Goal: Task Accomplishment & Management: Complete application form

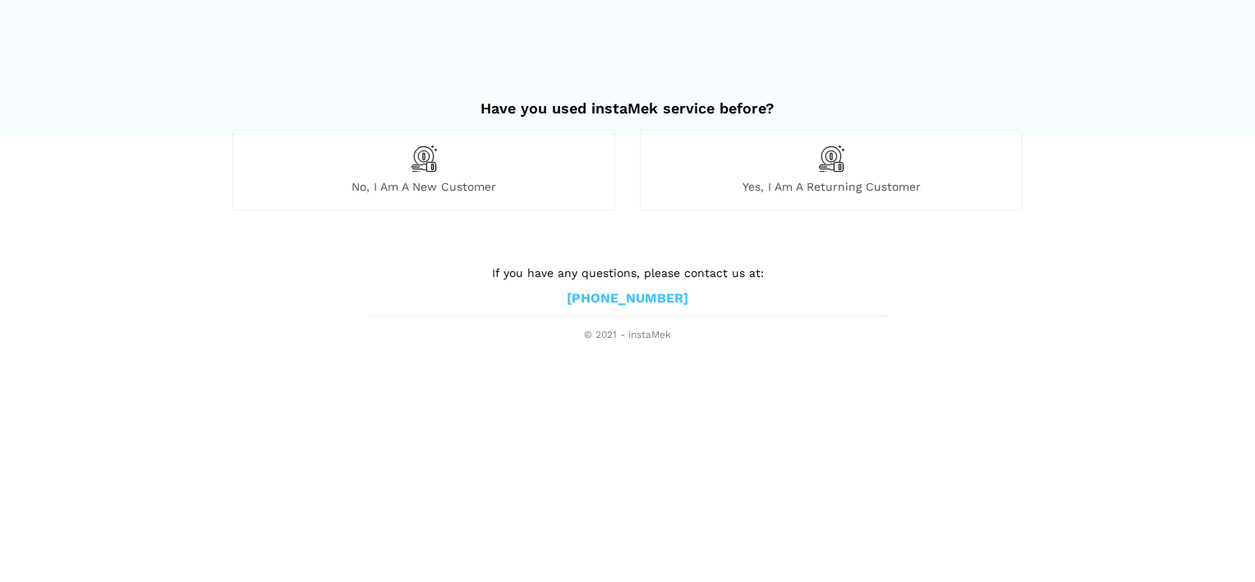
click at [490, 193] on span "No, I am a new customer" at bounding box center [423, 186] width 381 height 15
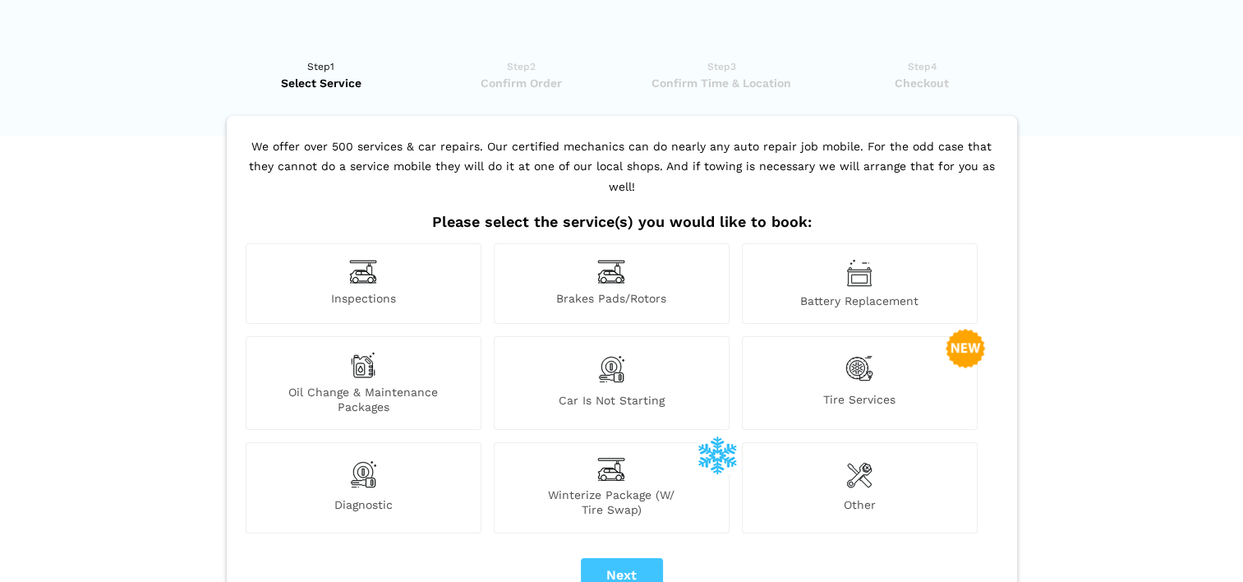
scroll to position [197, 0]
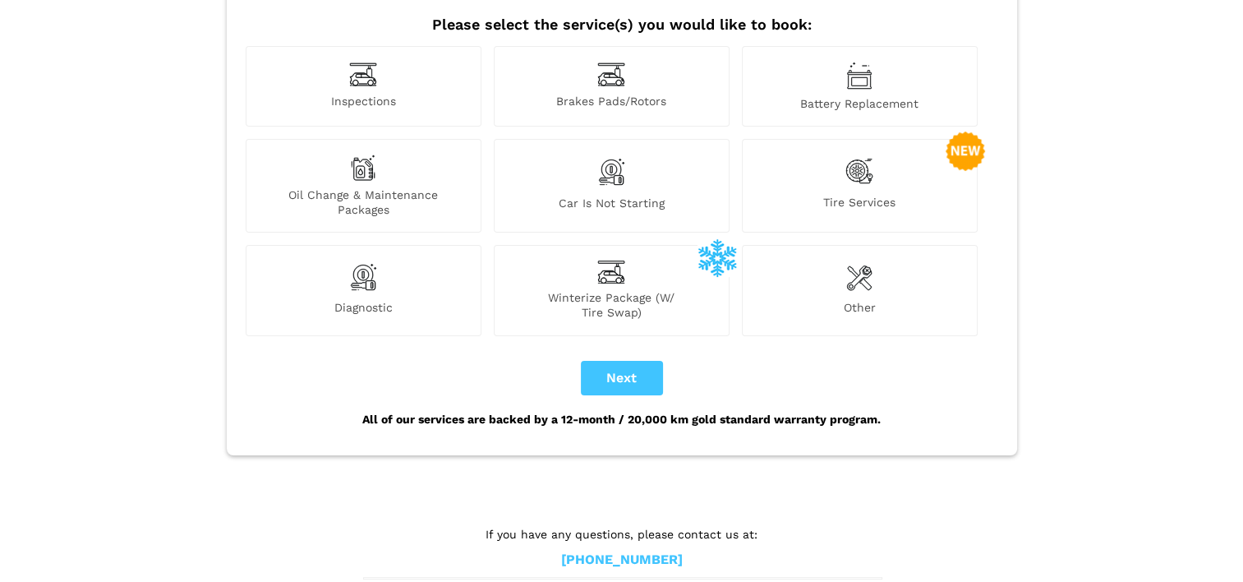
click at [835, 276] on div "Other" at bounding box center [860, 290] width 236 height 90
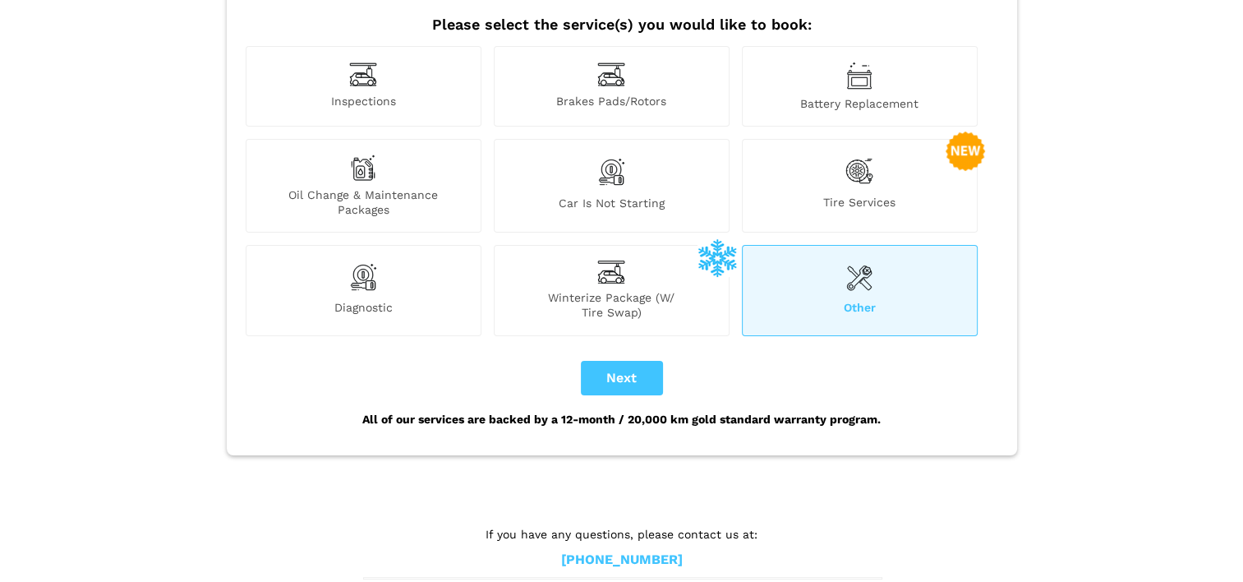
click at [850, 273] on div "Other" at bounding box center [860, 290] width 236 height 90
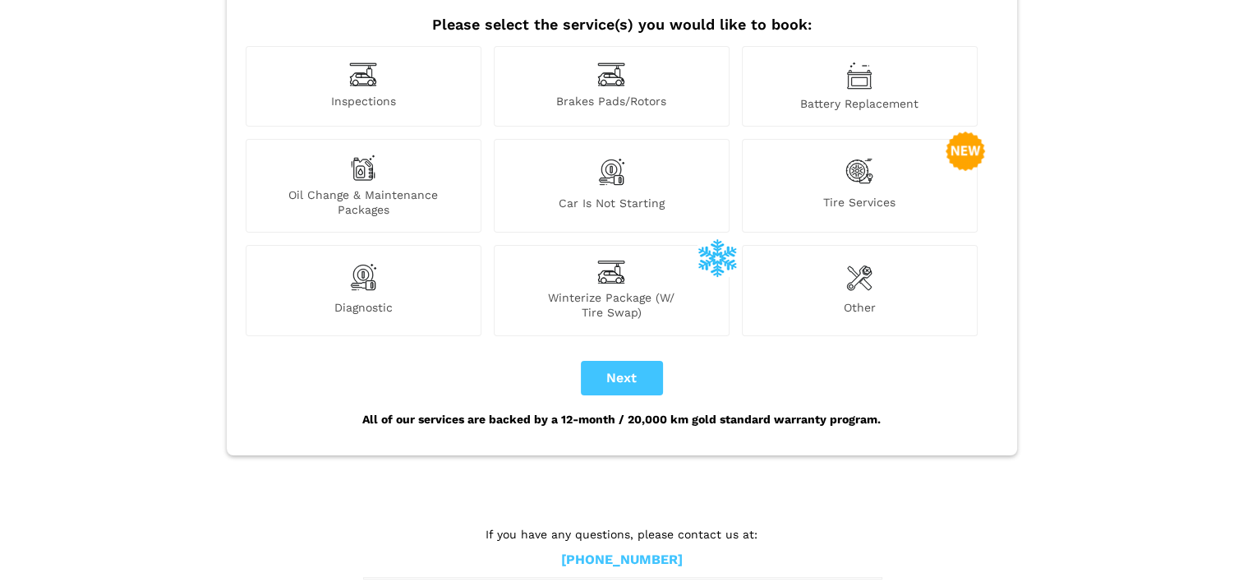
click at [380, 259] on div "Diagnostic" at bounding box center [364, 290] width 236 height 90
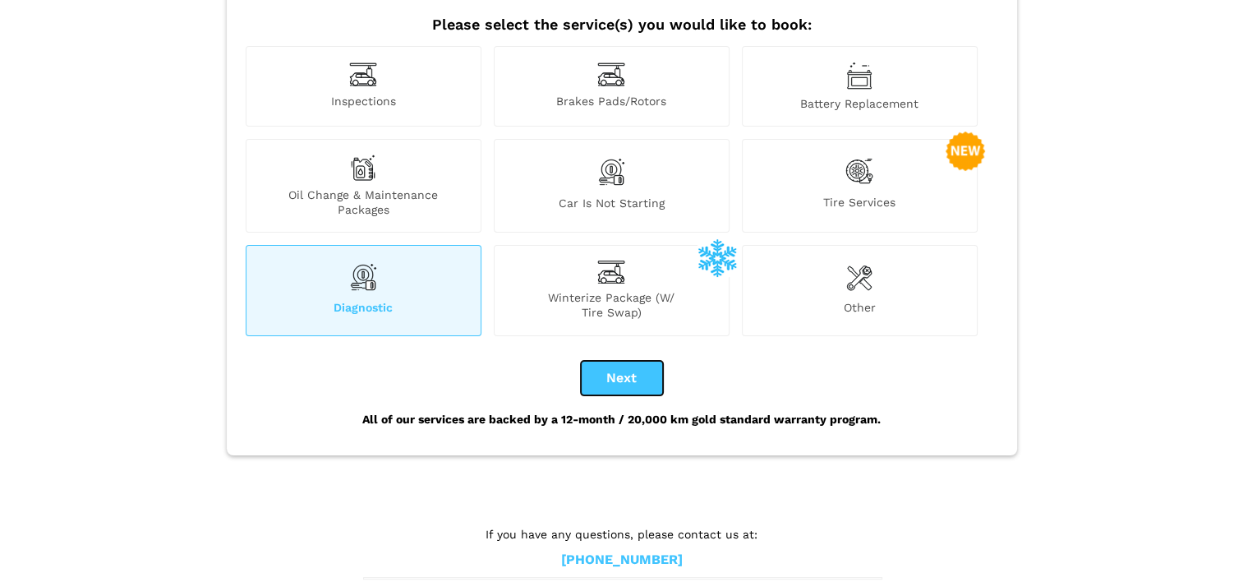
click at [619, 361] on button "Next" at bounding box center [622, 378] width 82 height 35
checkbox input "true"
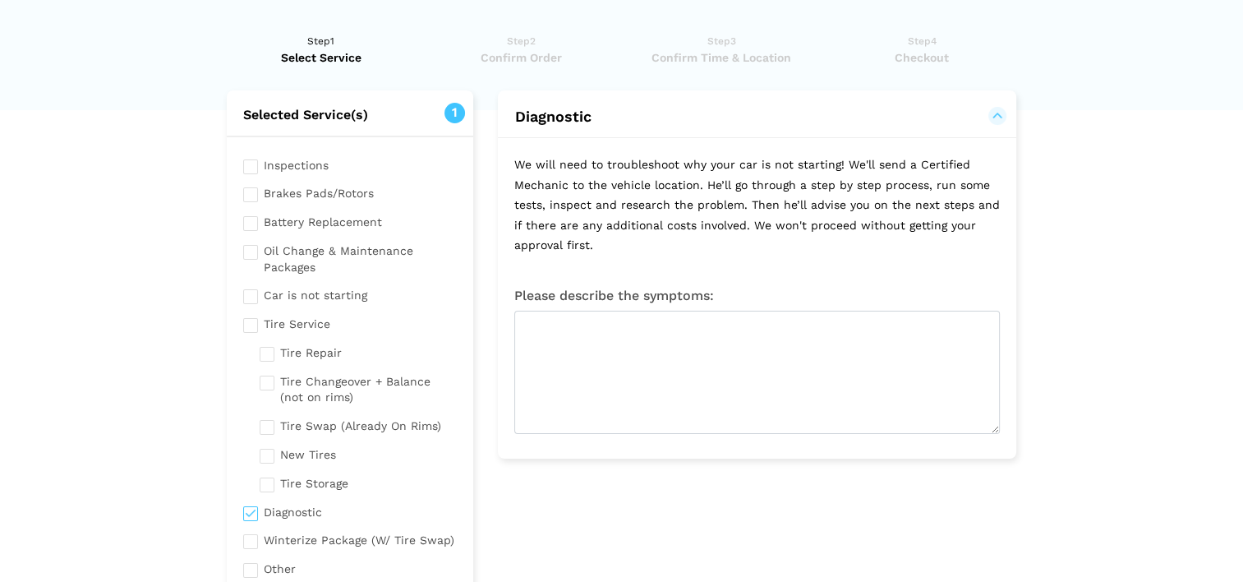
scroll to position [0, 0]
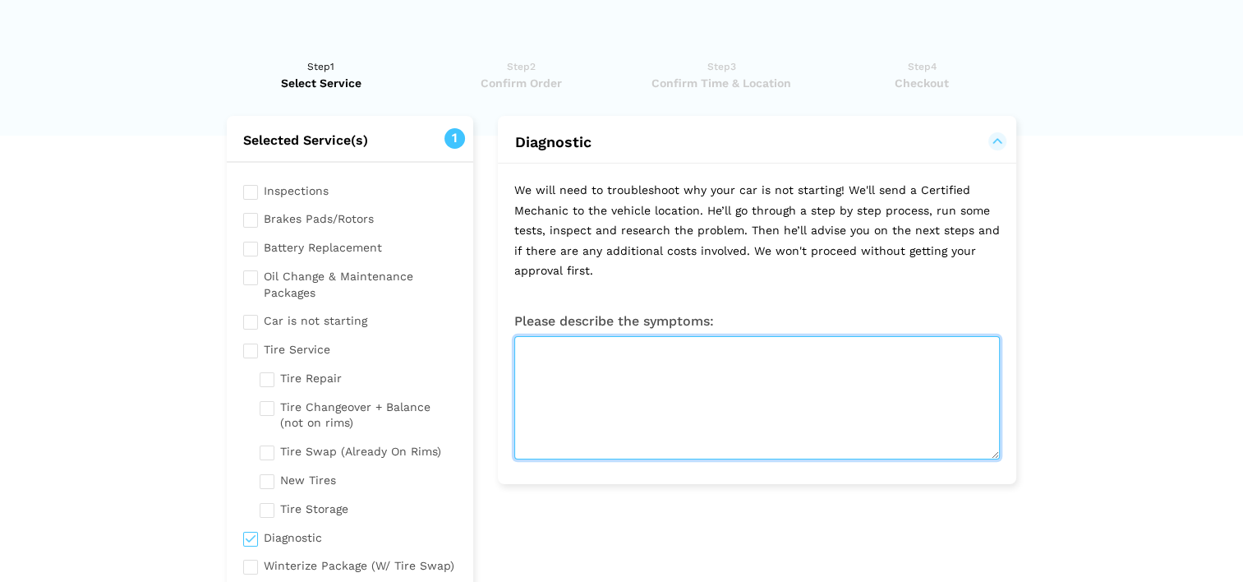
click at [611, 358] on textarea at bounding box center [757, 397] width 486 height 123
click at [690, 362] on textarea "It seems that" at bounding box center [757, 397] width 486 height 123
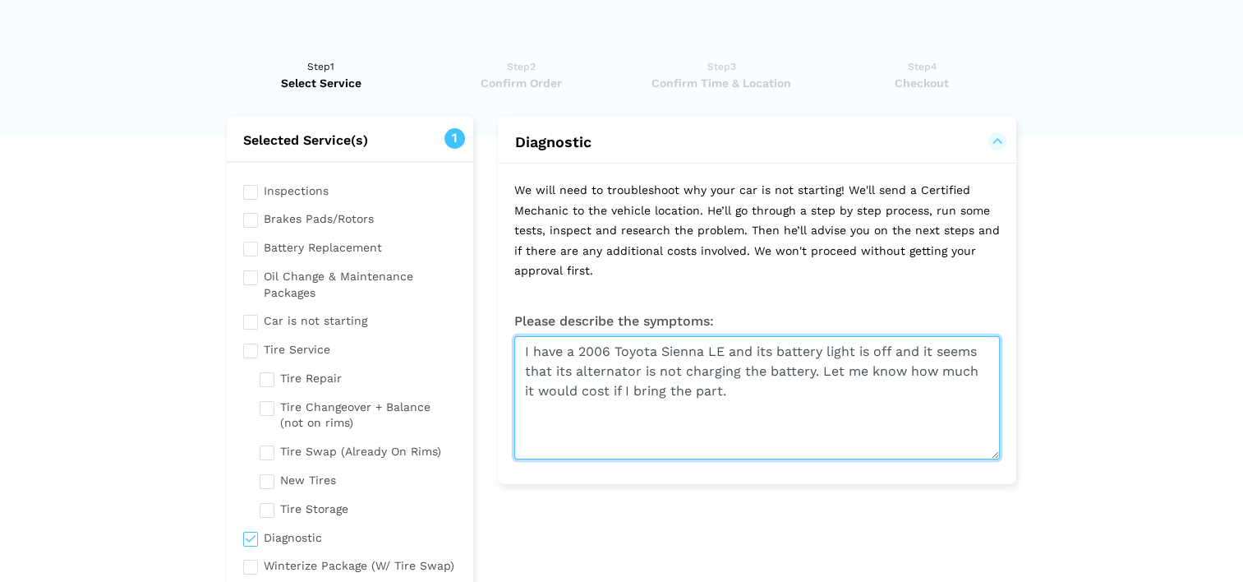
scroll to position [298, 0]
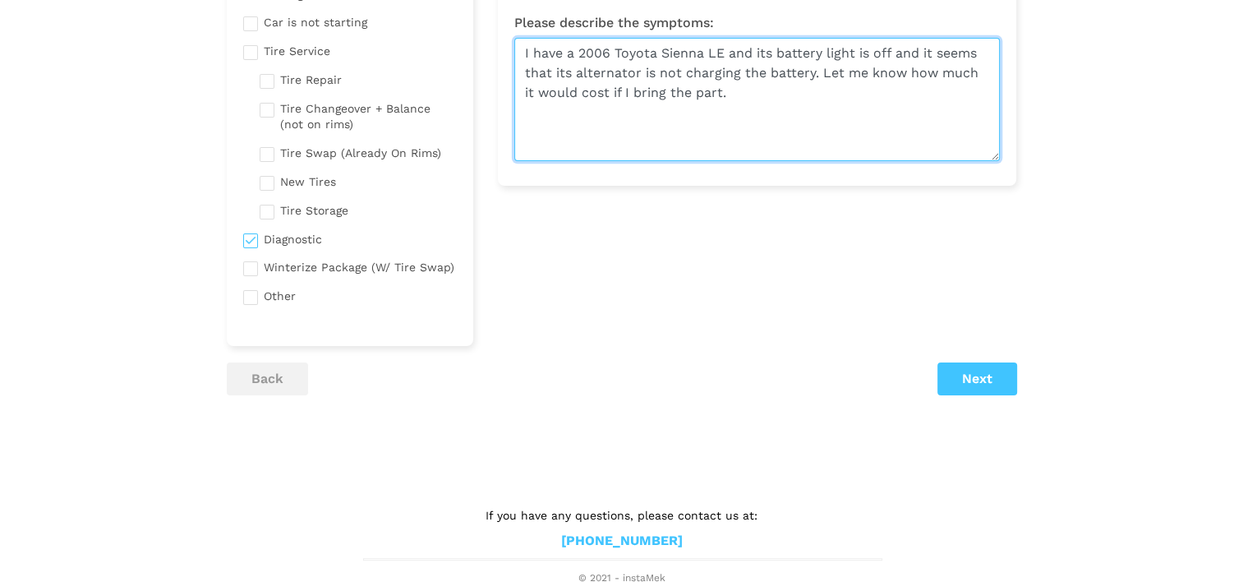
type textarea "I have a 2006 Toyota Sienna LE and its battery light is off and it seems that i…"
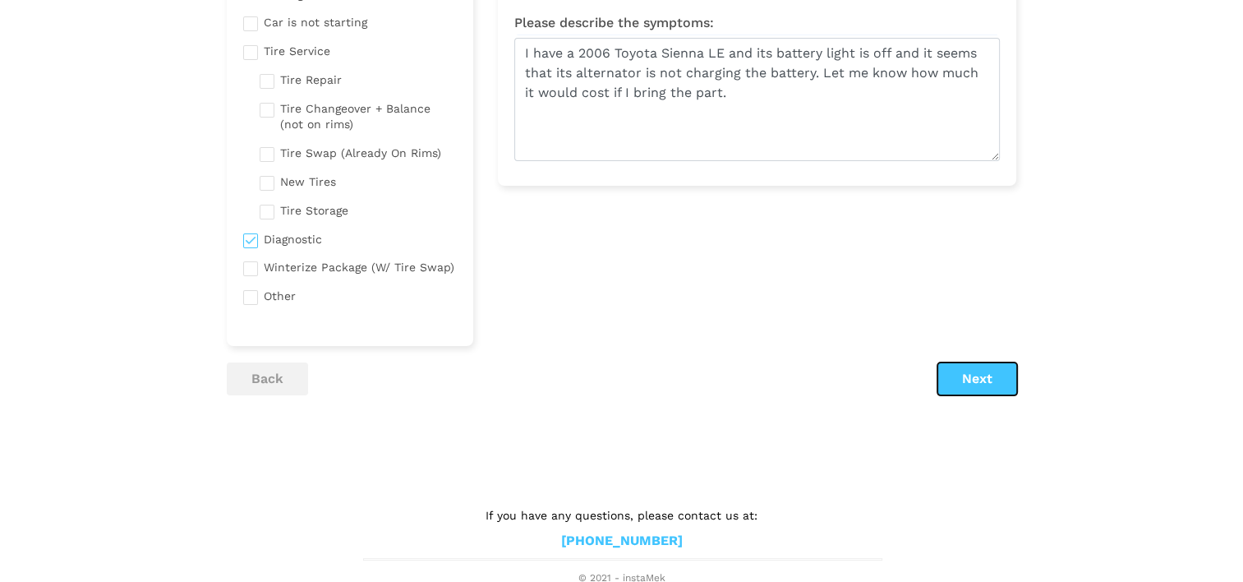
drag, startPoint x: 998, startPoint y: 370, endPoint x: 993, endPoint y: 358, distance: 12.5
click at [998, 370] on button "Next" at bounding box center [977, 378] width 80 height 33
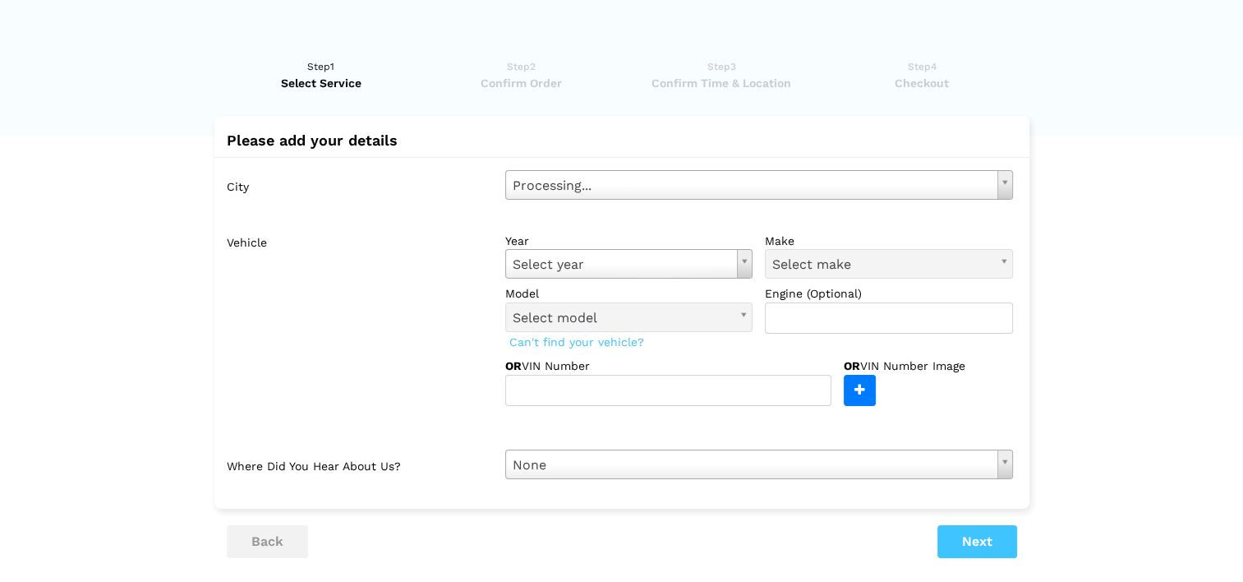
scroll to position [0, 0]
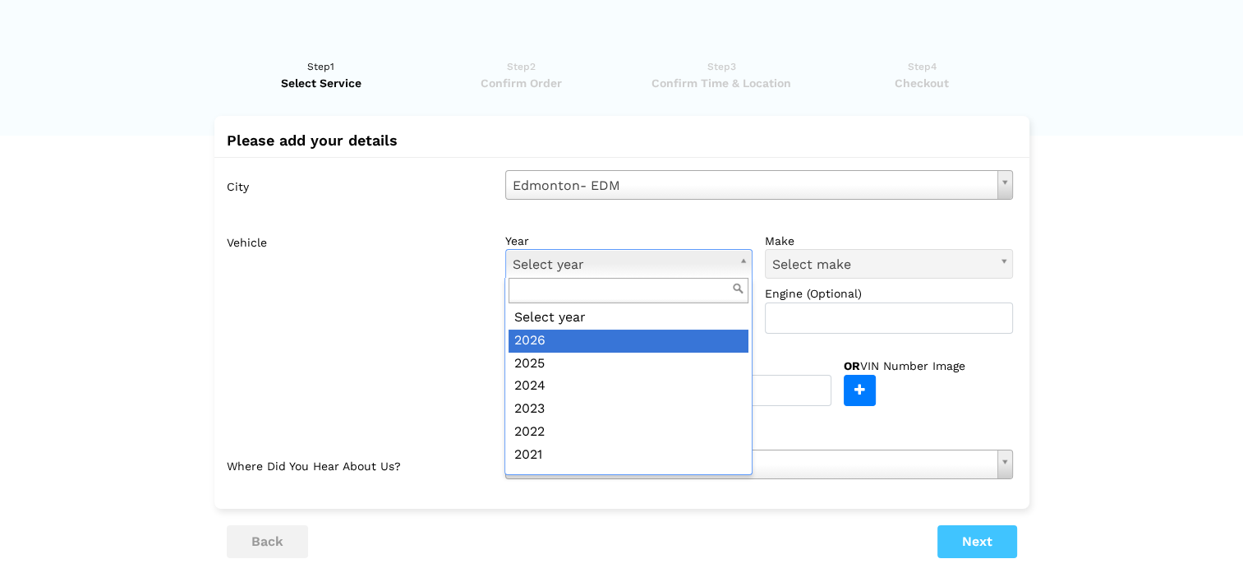
type input "2026"
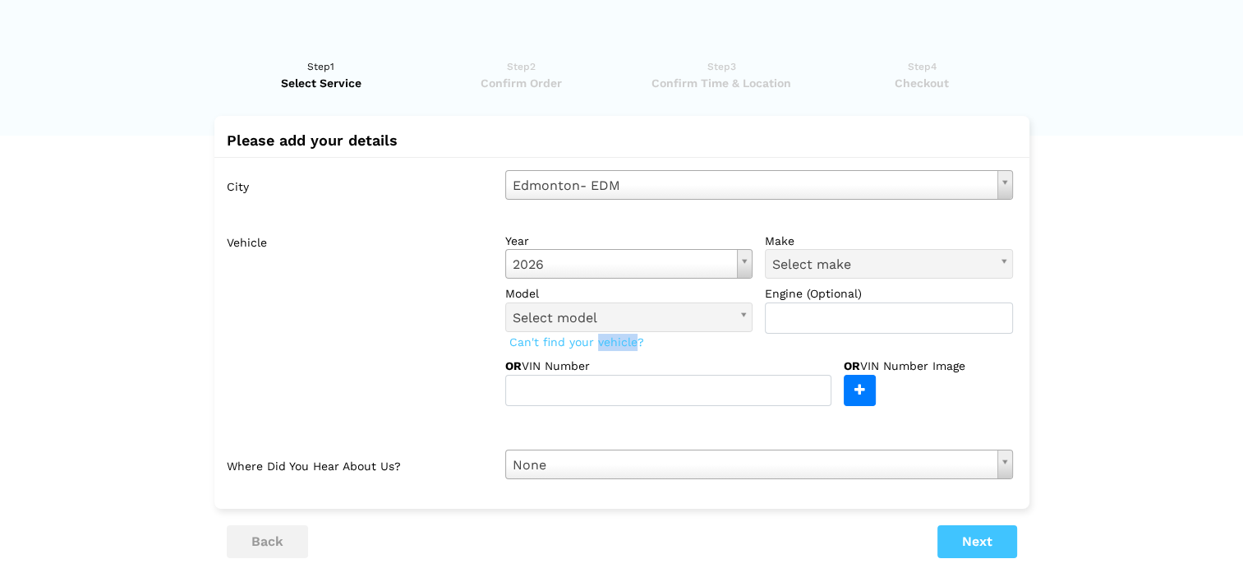
click at [596, 345] on span "Can't find your vehicle?" at bounding box center [576, 341] width 143 height 21
drag, startPoint x: 596, startPoint y: 345, endPoint x: 596, endPoint y: 371, distance: 26.3
click at [596, 371] on div "year [DATE] Select year [DATE] 2025 2024 2023 2022 2021 2020 2019 2018 2017 201…" at bounding box center [759, 316] width 532 height 180
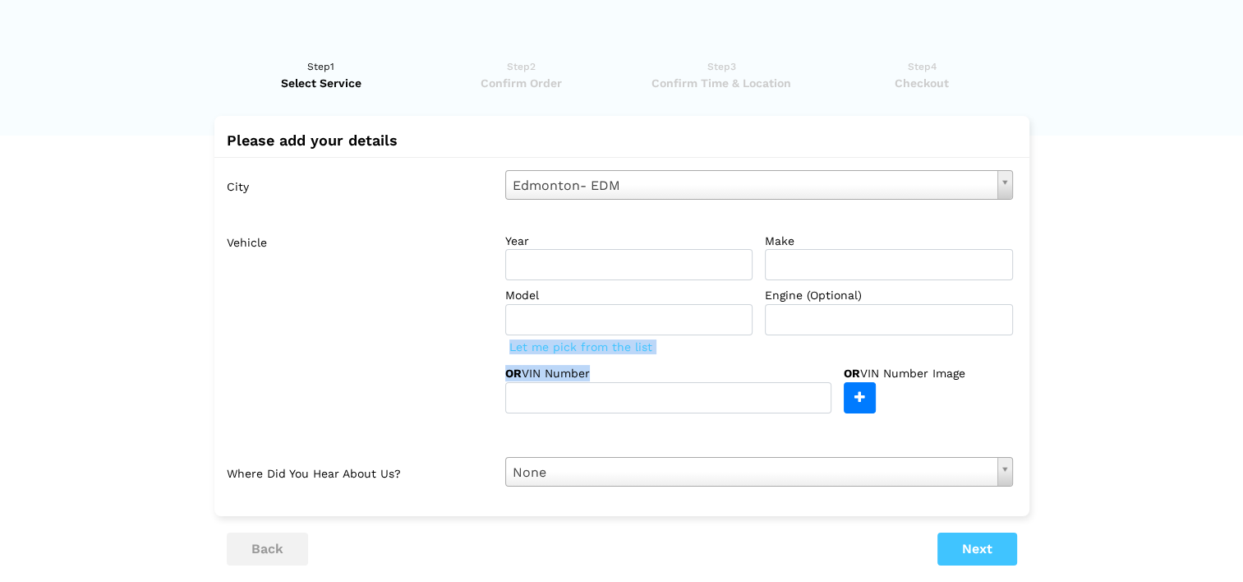
drag, startPoint x: 596, startPoint y: 371, endPoint x: 595, endPoint y: 335, distance: 36.2
click at [596, 370] on label "OR VIN Number" at bounding box center [573, 373] width 136 height 16
click at [573, 243] on label "year" at bounding box center [629, 240] width 248 height 16
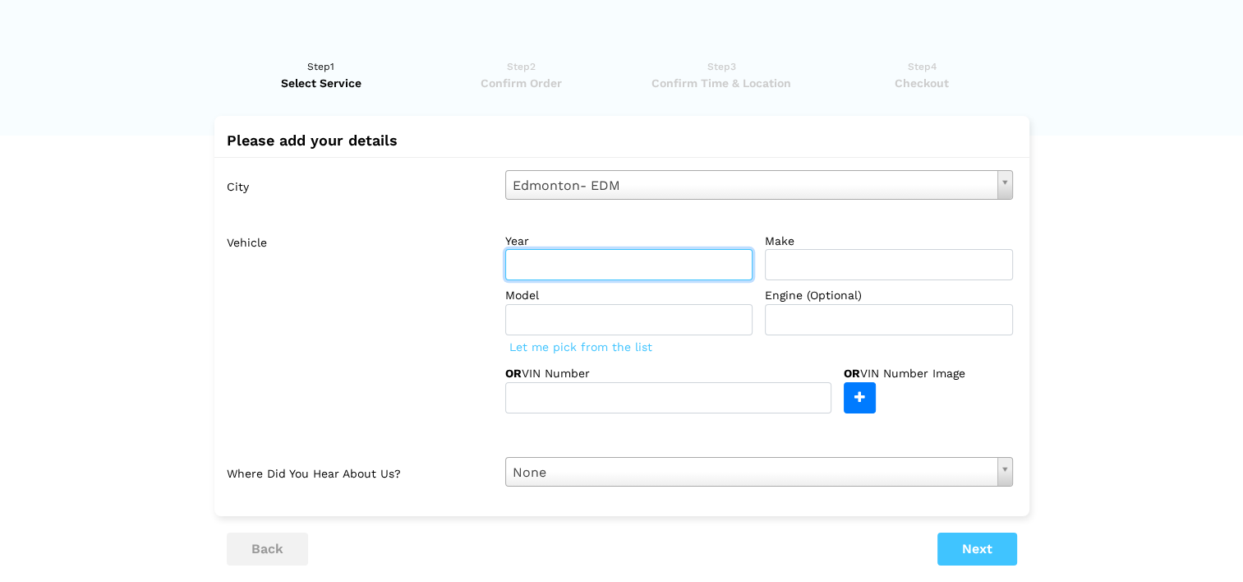
click at [697, 277] on input "text" at bounding box center [629, 264] width 248 height 31
click at [630, 273] on input "text" at bounding box center [629, 264] width 248 height 31
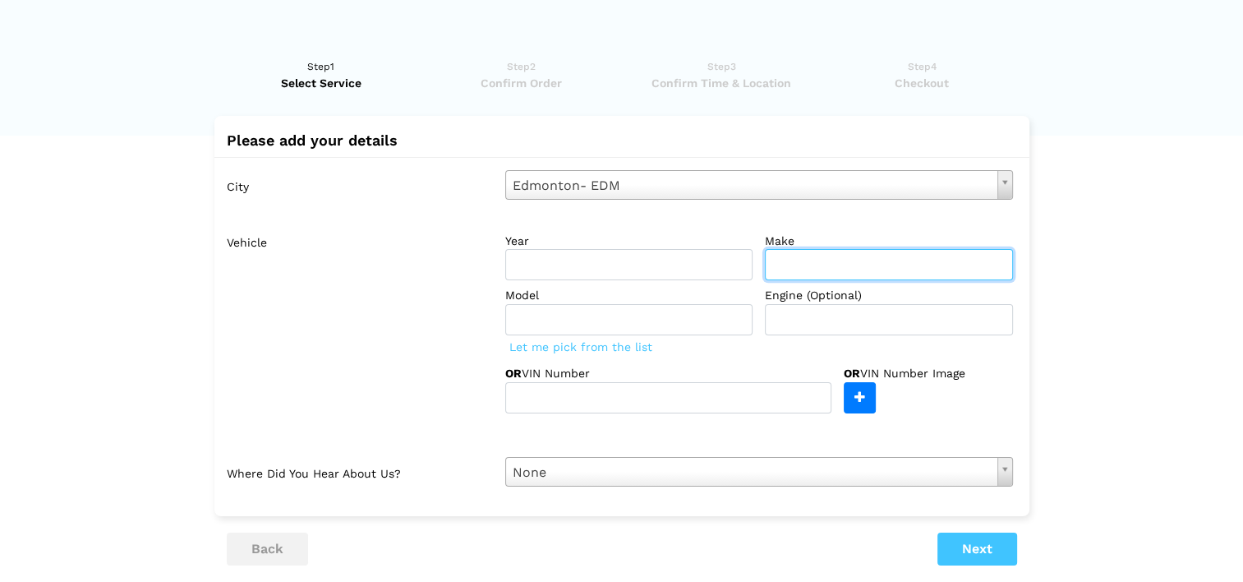
click at [803, 269] on input "text" at bounding box center [889, 264] width 248 height 31
click at [624, 242] on label "year" at bounding box center [629, 240] width 248 height 16
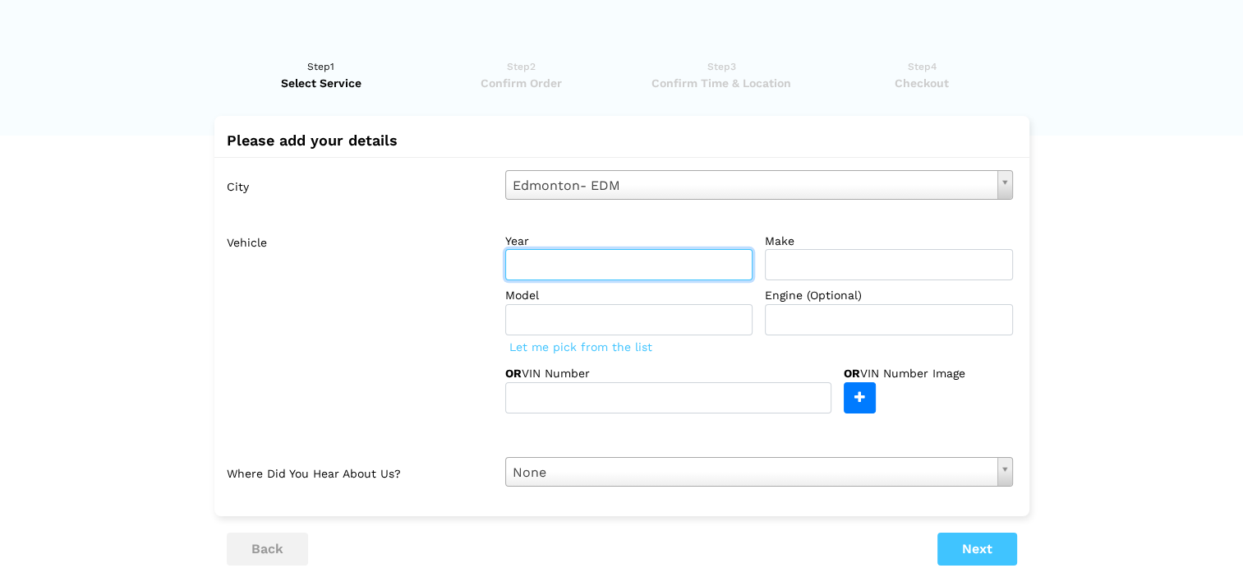
click at [614, 266] on input "text" at bounding box center [629, 264] width 248 height 31
type input "2006"
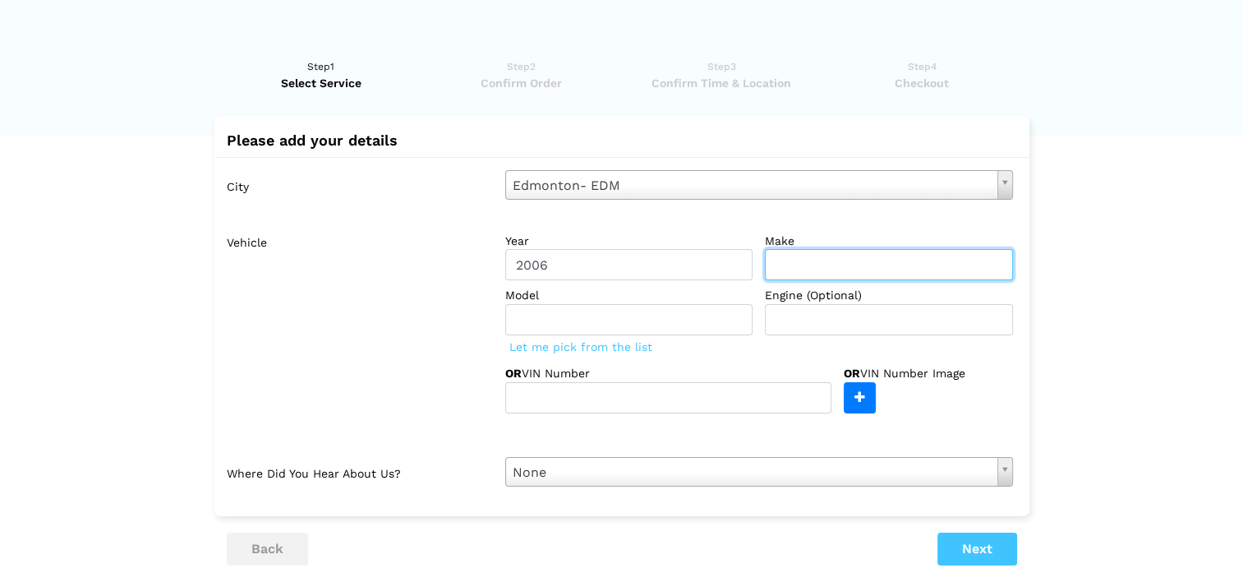
click at [789, 276] on input "text" at bounding box center [889, 264] width 248 height 31
type input "Toyota"
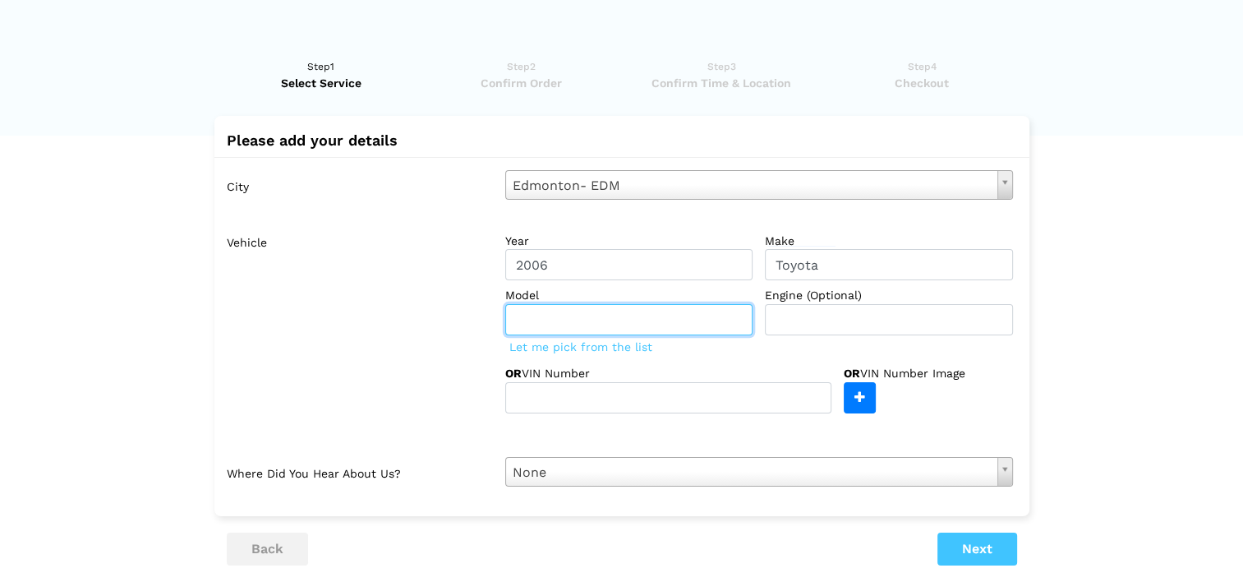
click at [684, 310] on input "text" at bounding box center [629, 319] width 248 height 31
type input "Sienna"
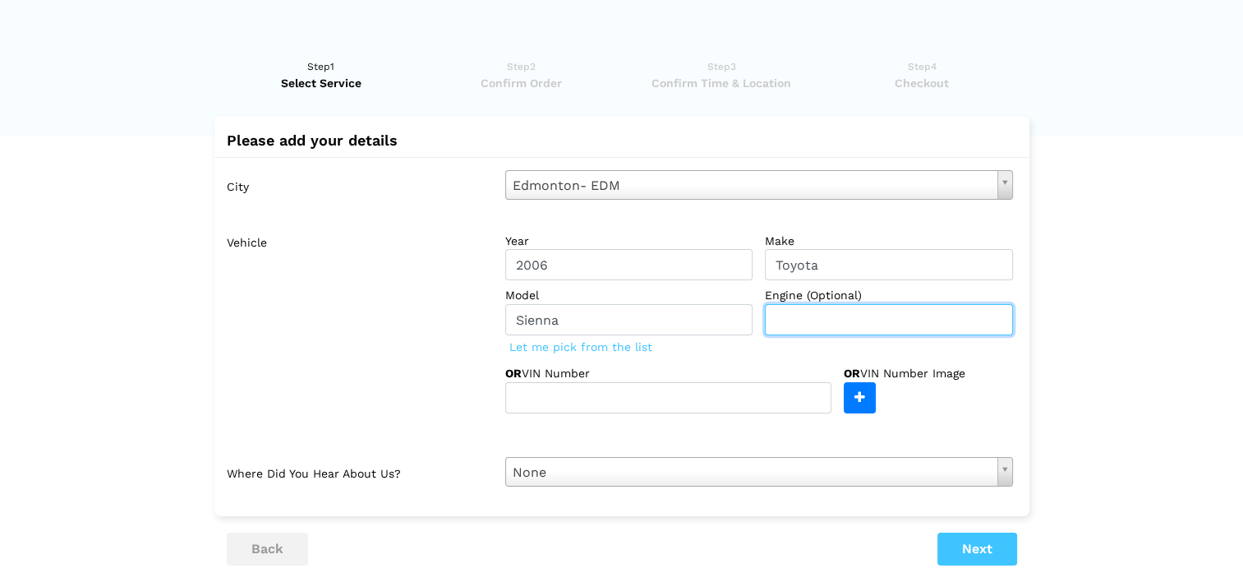
click at [803, 331] on input "text" at bounding box center [889, 319] width 248 height 31
type input "3.5"
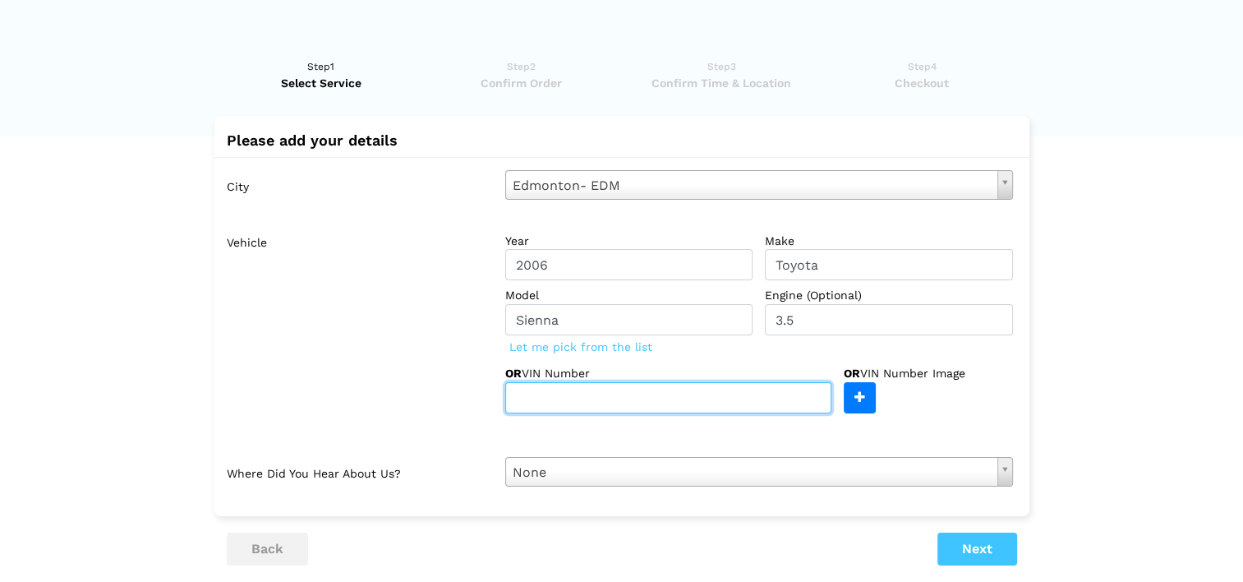
click at [594, 388] on input "text" at bounding box center [668, 397] width 326 height 31
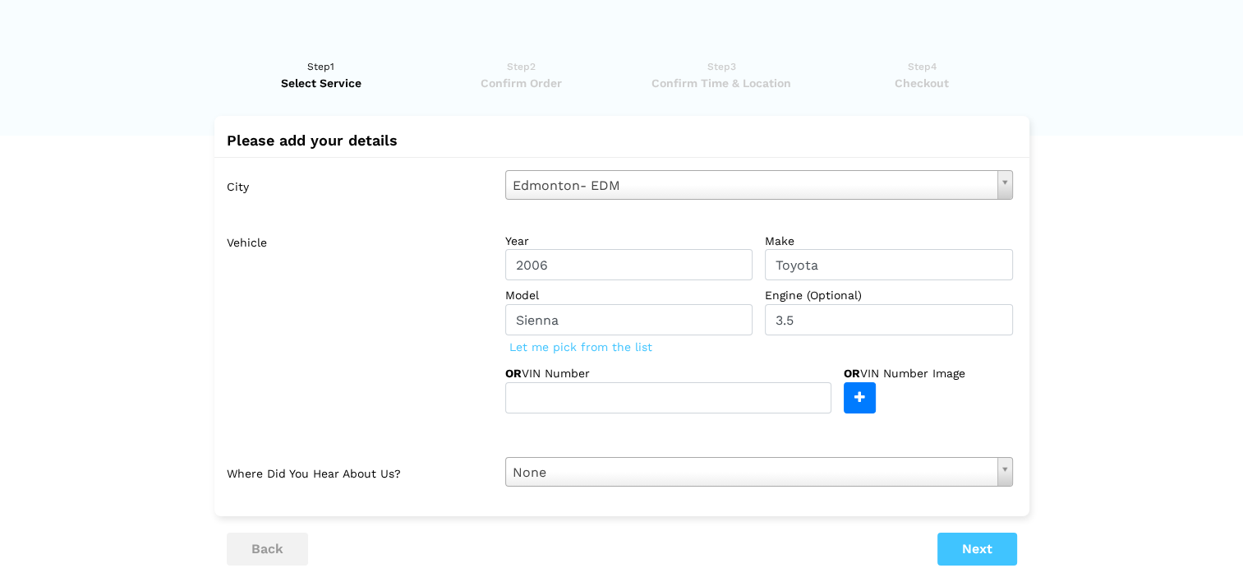
click at [401, 332] on label "Vehicle" at bounding box center [360, 320] width 266 height 188
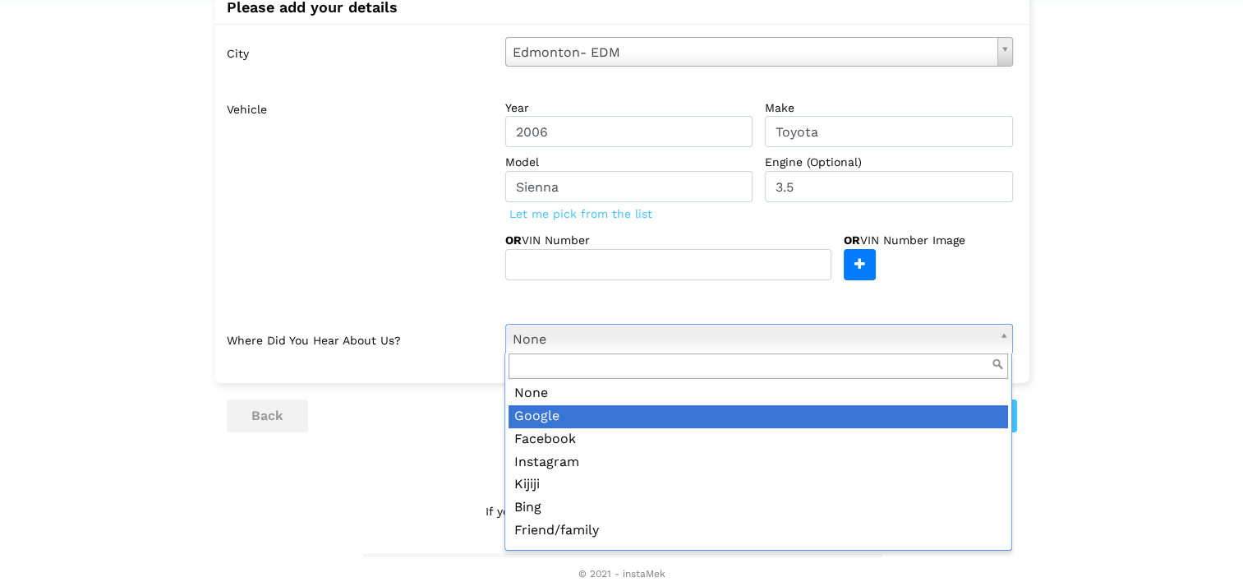
click at [662, 408] on ul "back Next" at bounding box center [622, 415] width 790 height 33
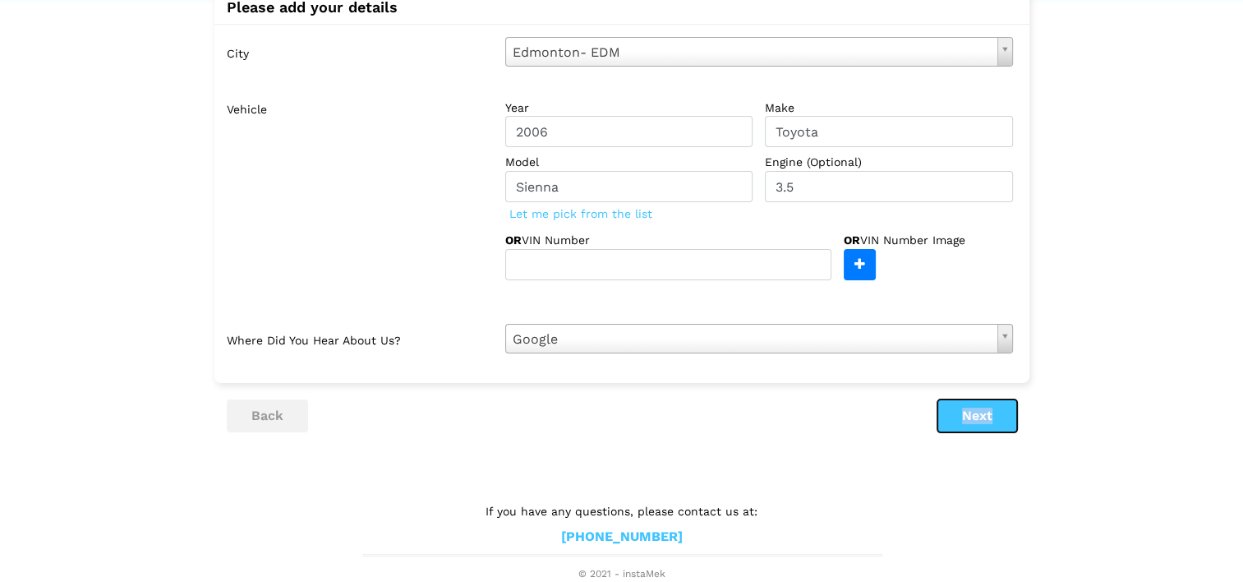
click at [992, 427] on button "Next" at bounding box center [977, 415] width 80 height 33
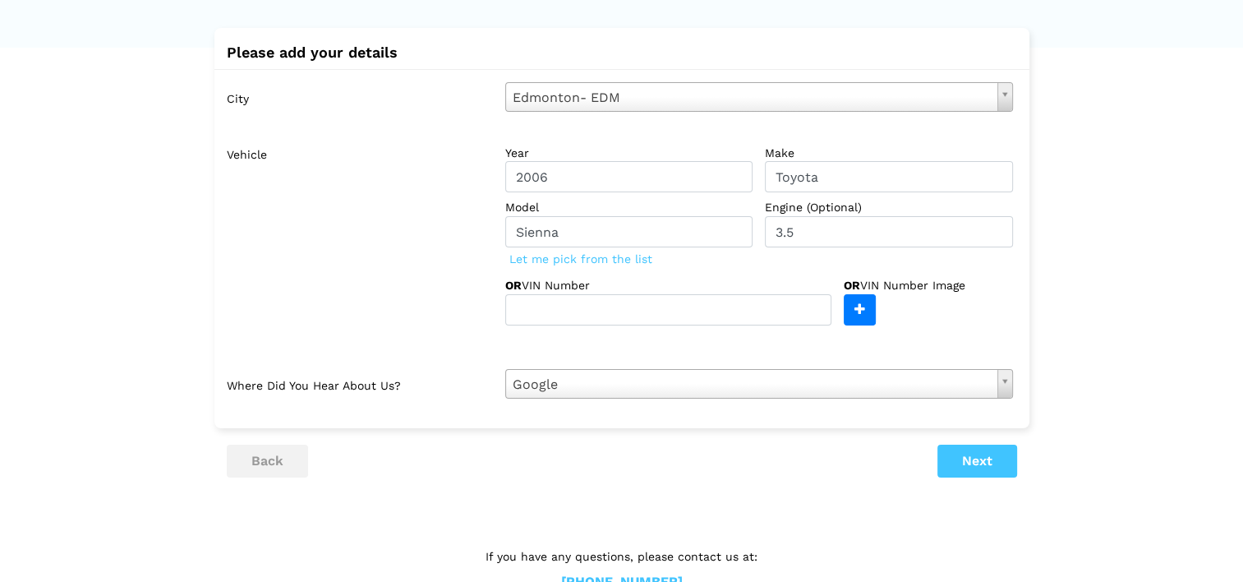
click at [0, 0] on div at bounding box center [0, 0] width 0 height 0
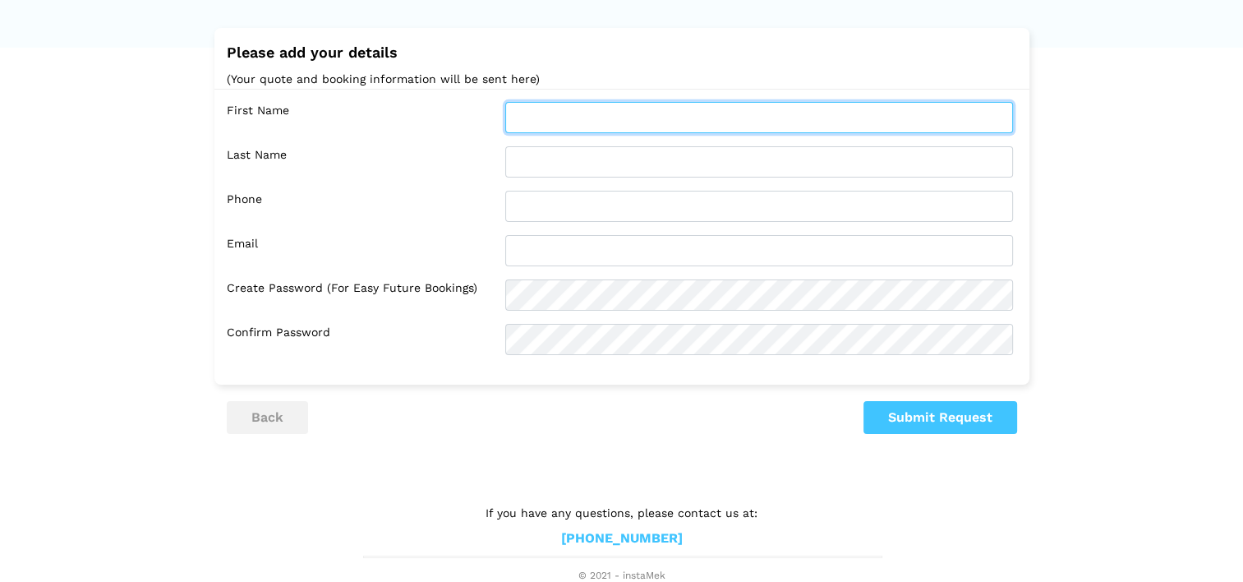
click at [594, 126] on input "text" at bounding box center [759, 117] width 508 height 31
type input "[PERSON_NAME]"
type input "Qasim"
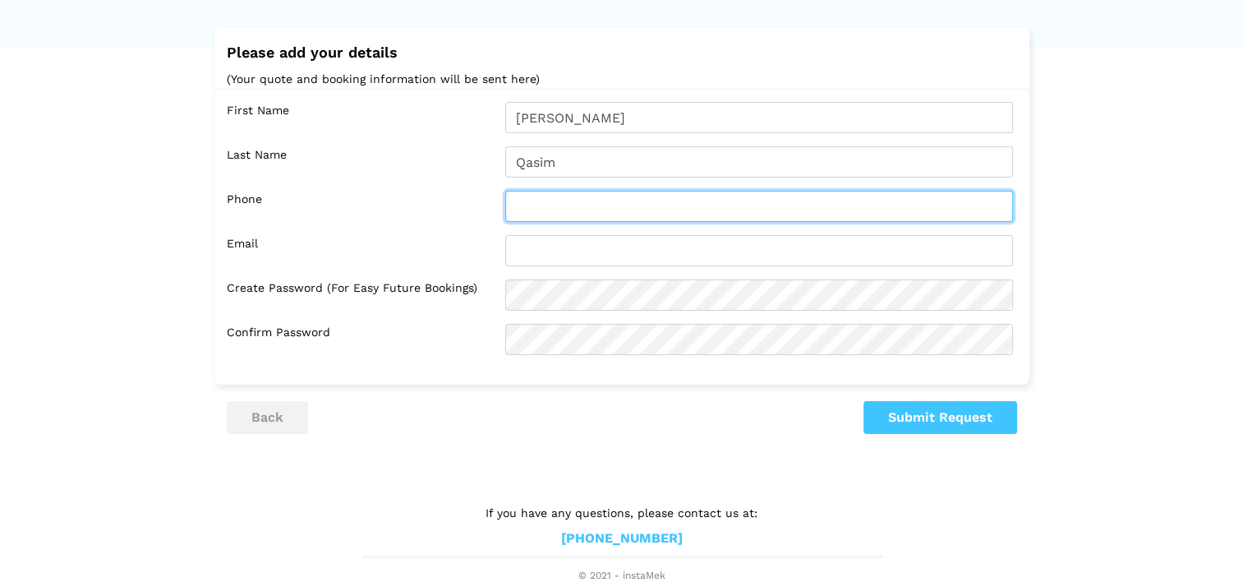
type input "5878343521"
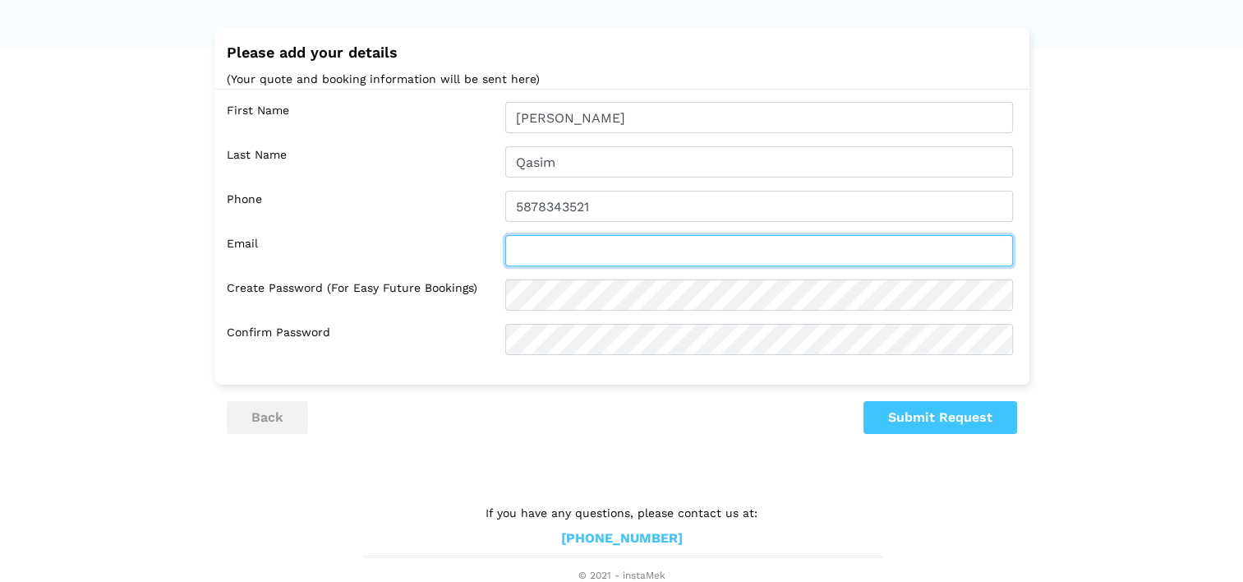
type input "[EMAIL_ADDRESS][DOMAIN_NAME]"
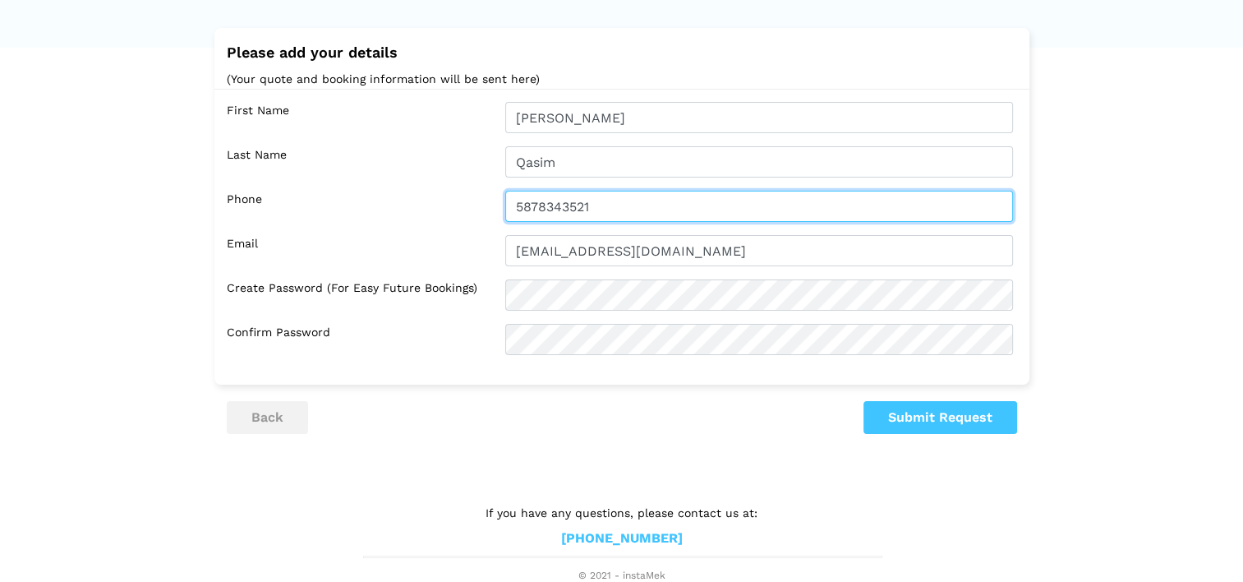
click at [594, 207] on input "5878343521" at bounding box center [759, 206] width 508 height 31
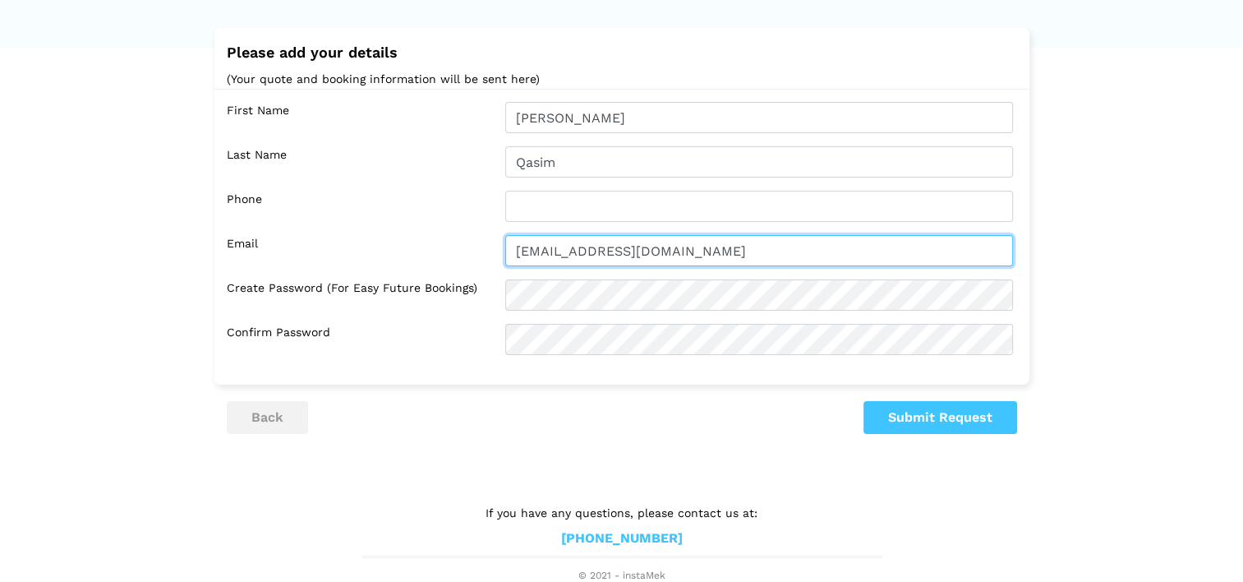
click at [565, 253] on input "[EMAIL_ADDRESS][DOMAIN_NAME]" at bounding box center [759, 250] width 508 height 31
type input "[EMAIL_ADDRESS][DOMAIN_NAME]"
type input "4169011719"
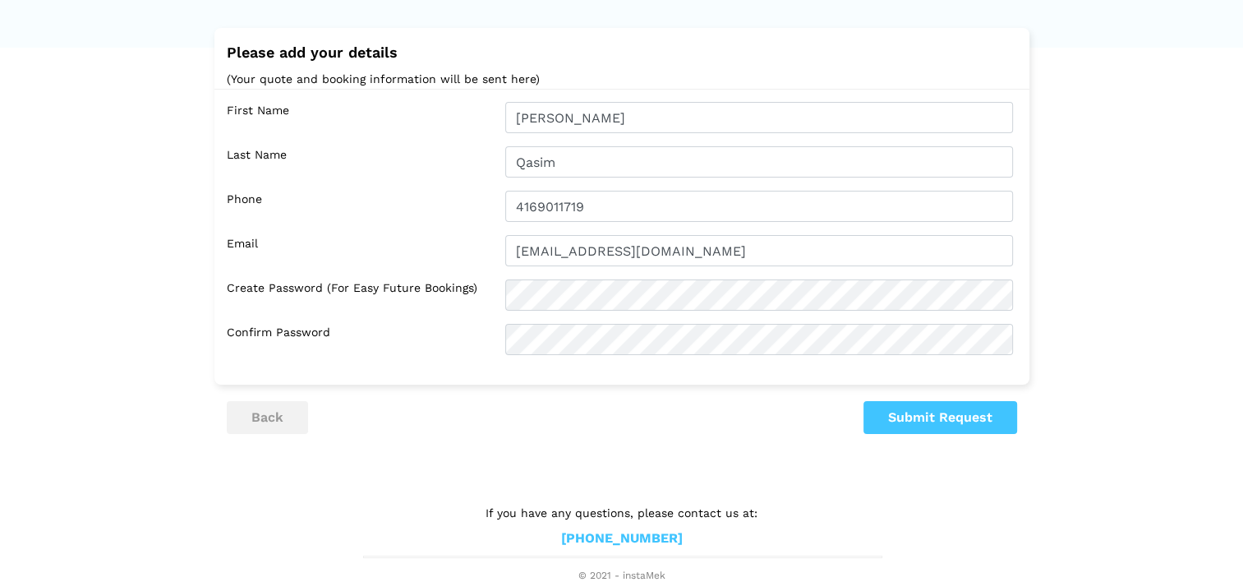
click at [568, 461] on lik "Have you used instaMek service before? No, I am a new customer Yes, I am a retu…" at bounding box center [621, 268] width 1243 height 629
click at [902, 412] on button "Submit Request" at bounding box center [940, 417] width 154 height 33
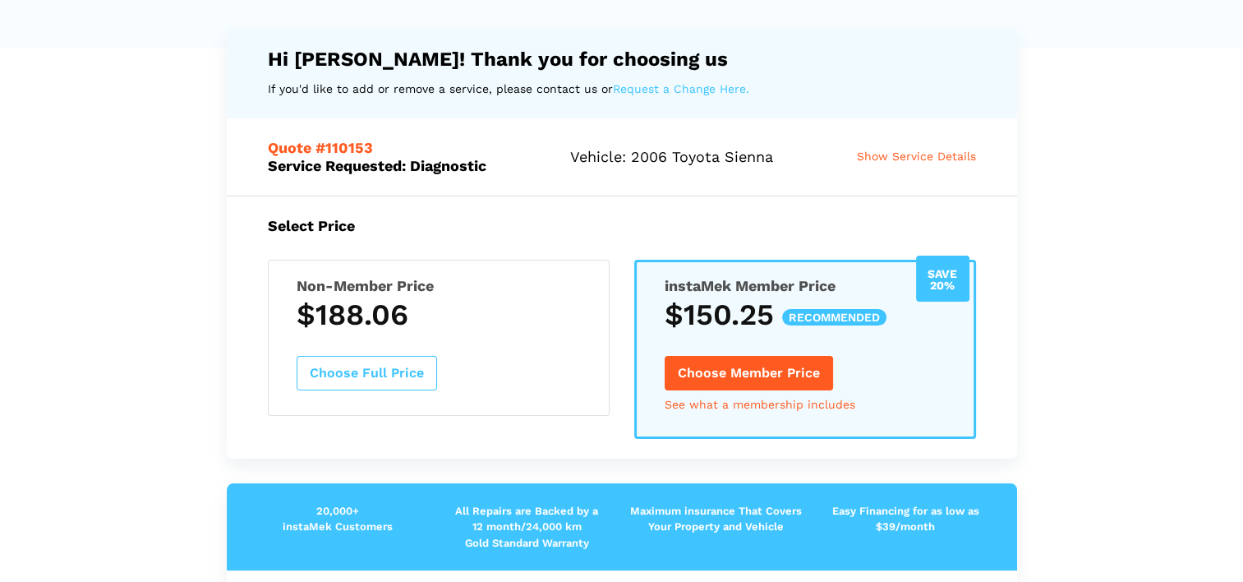
click at [805, 376] on button "Choose Member Price" at bounding box center [749, 373] width 168 height 35
click at [749, 404] on link "See what a membership includes" at bounding box center [760, 404] width 191 height 12
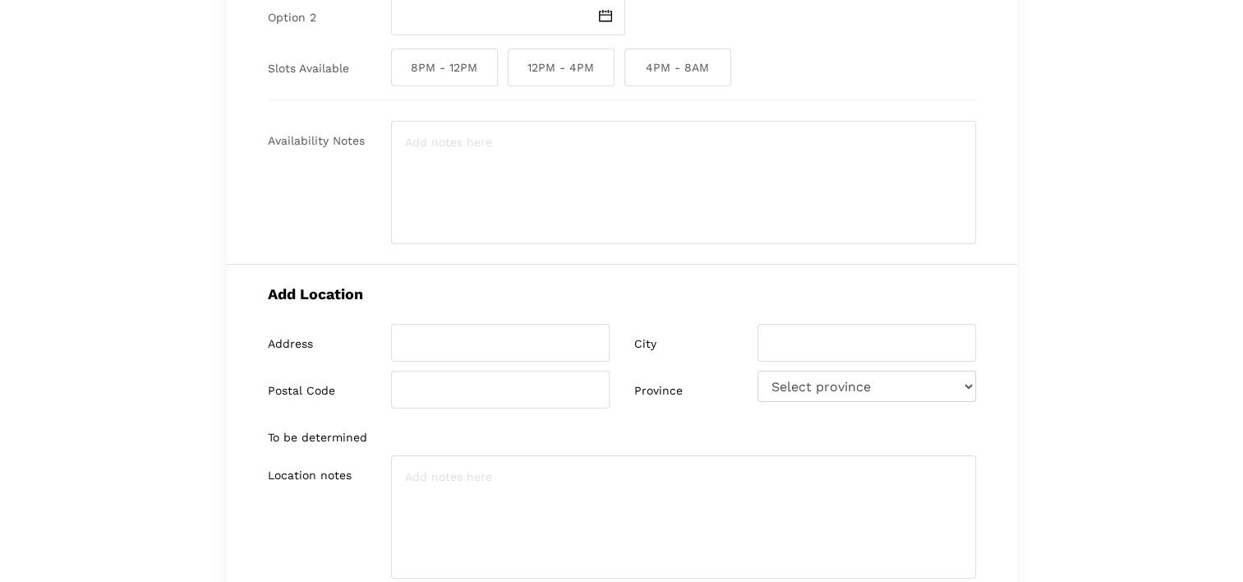
scroll to position [0, 0]
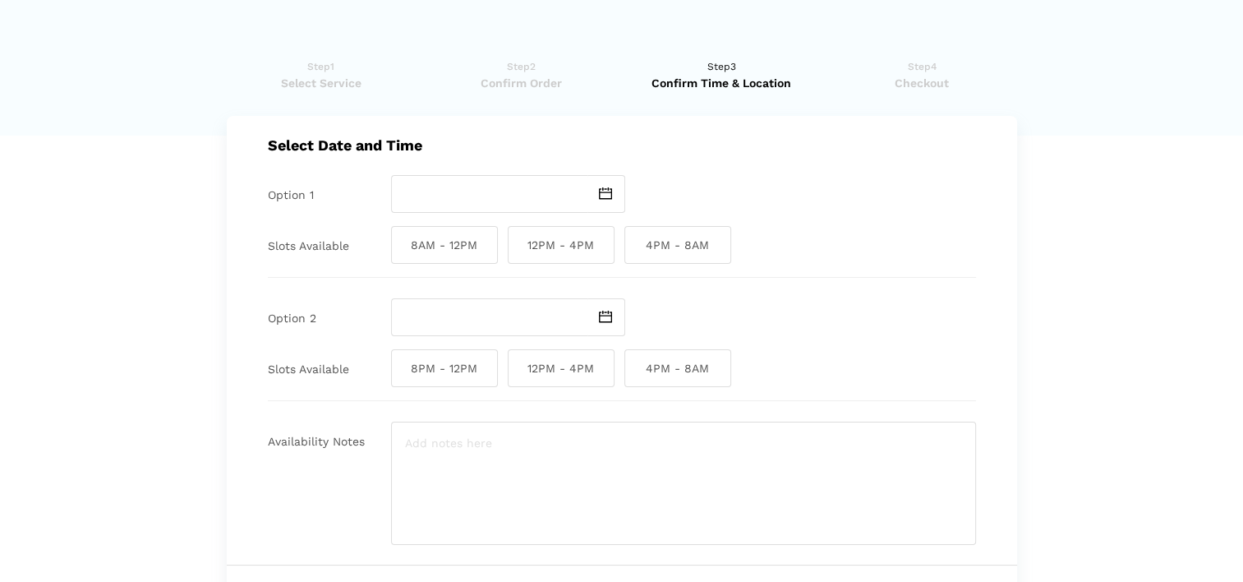
click at [339, 84] on span "Select Service" at bounding box center [322, 83] width 190 height 16
